Goal: Information Seeking & Learning: Understand process/instructions

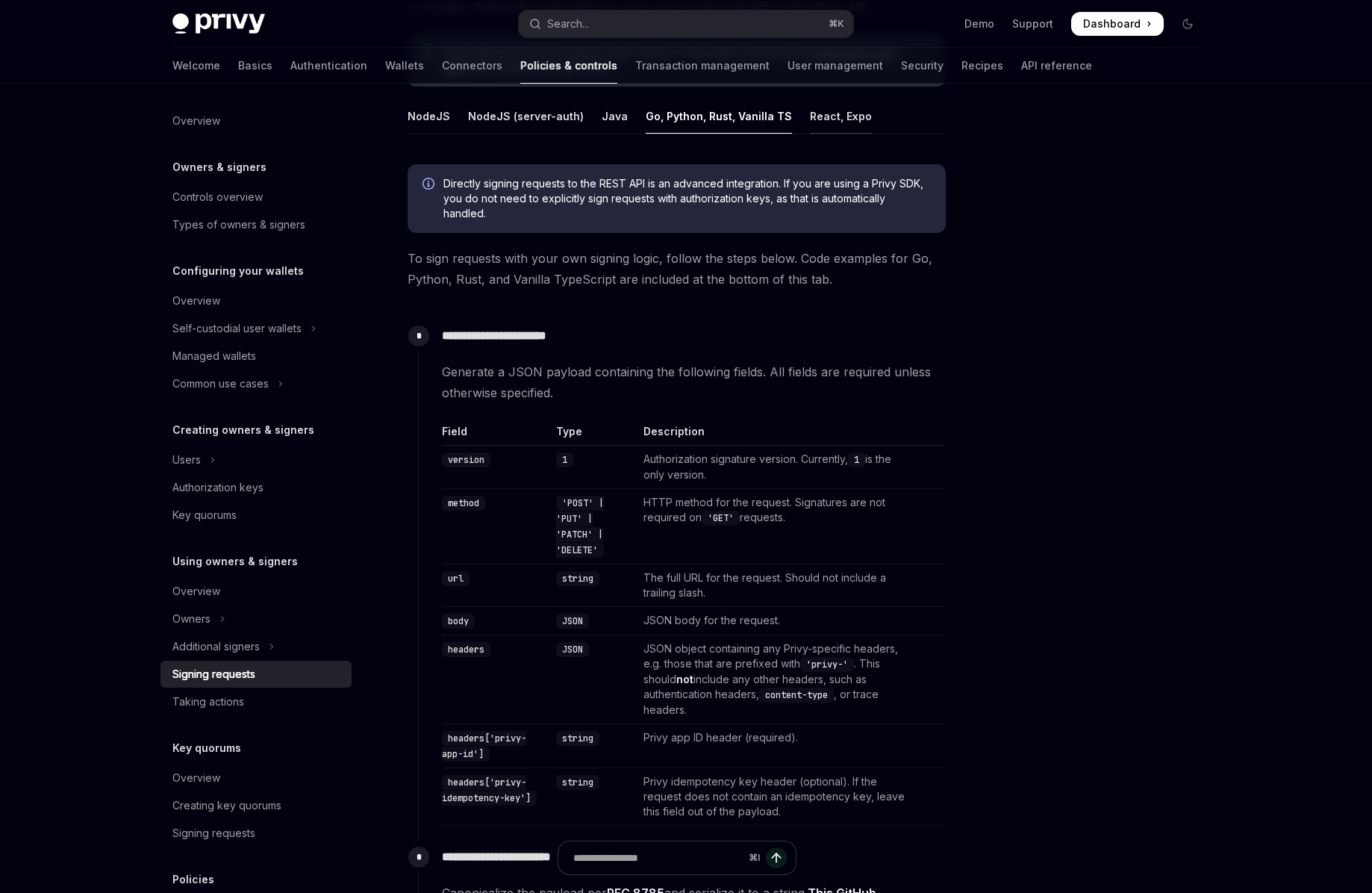
click at [810, 115] on div "React, Expo" at bounding box center [841, 116] width 62 height 35
type textarea "*"
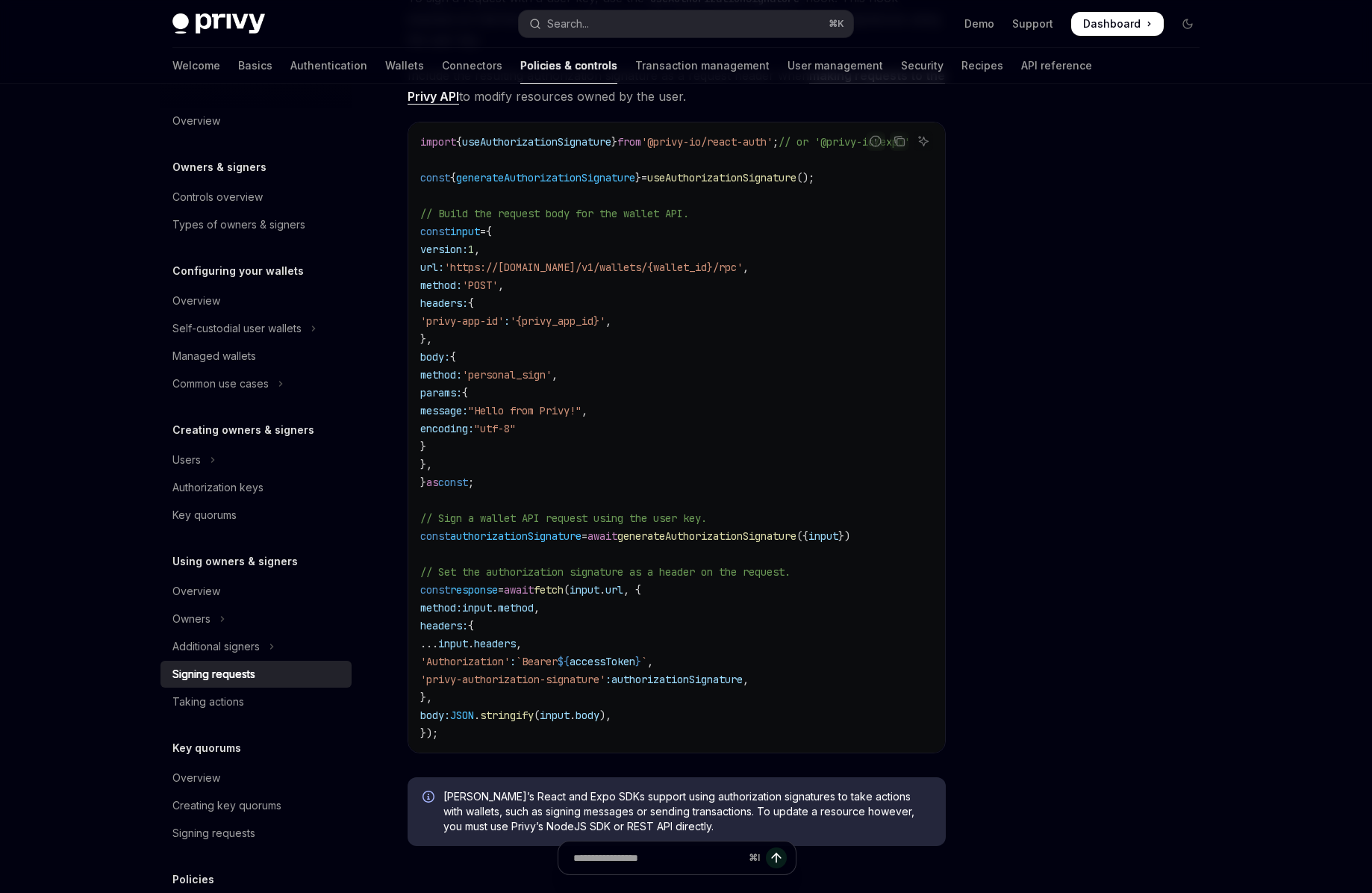
scroll to position [518, 0]
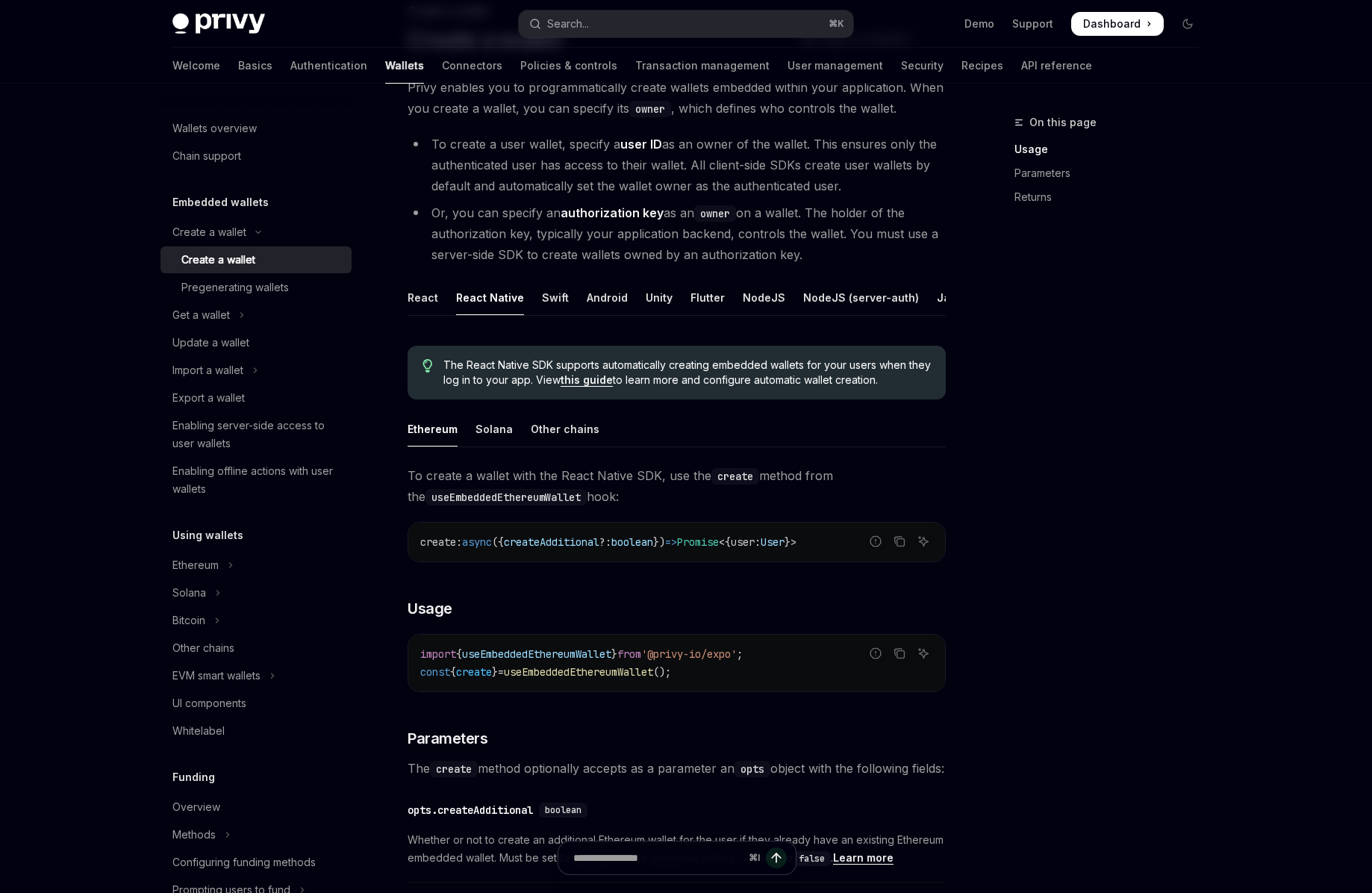
type textarea "*"
